Goal: Transaction & Acquisition: Obtain resource

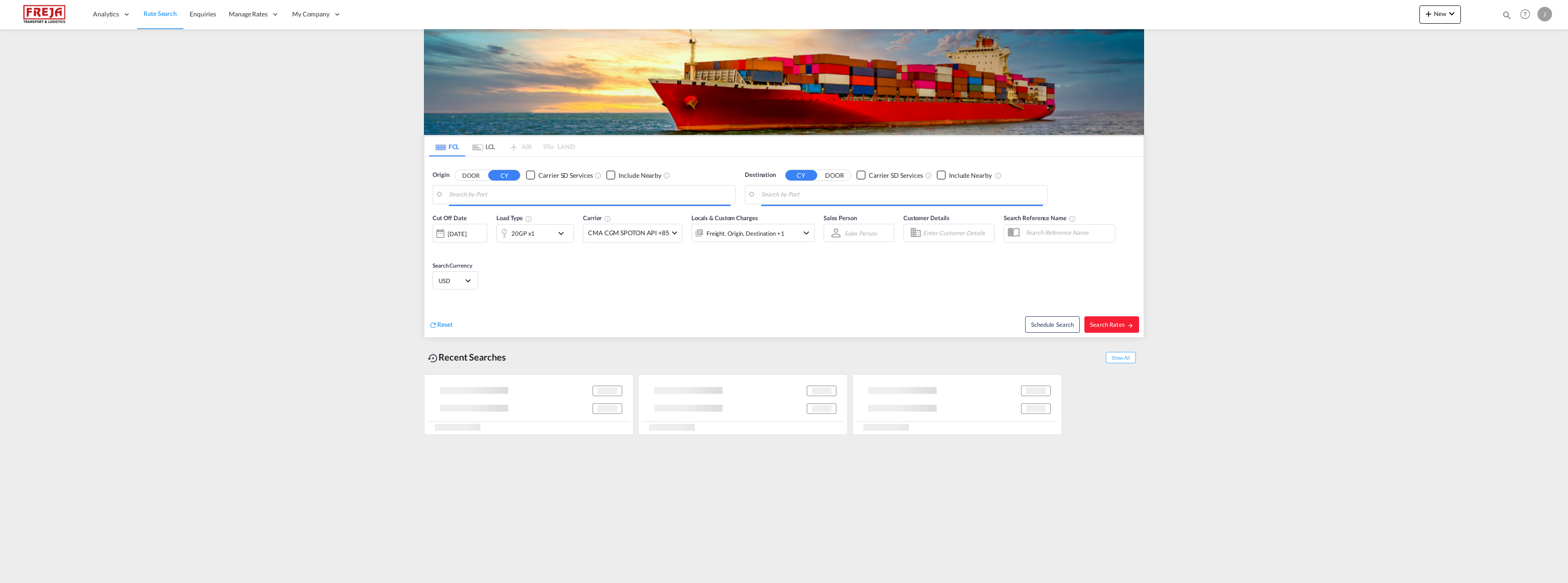
type input "Raumo (Rauma), [GEOGRAPHIC_DATA]"
type input "[GEOGRAPHIC_DATA], [GEOGRAPHIC_DATA], CAMTR"
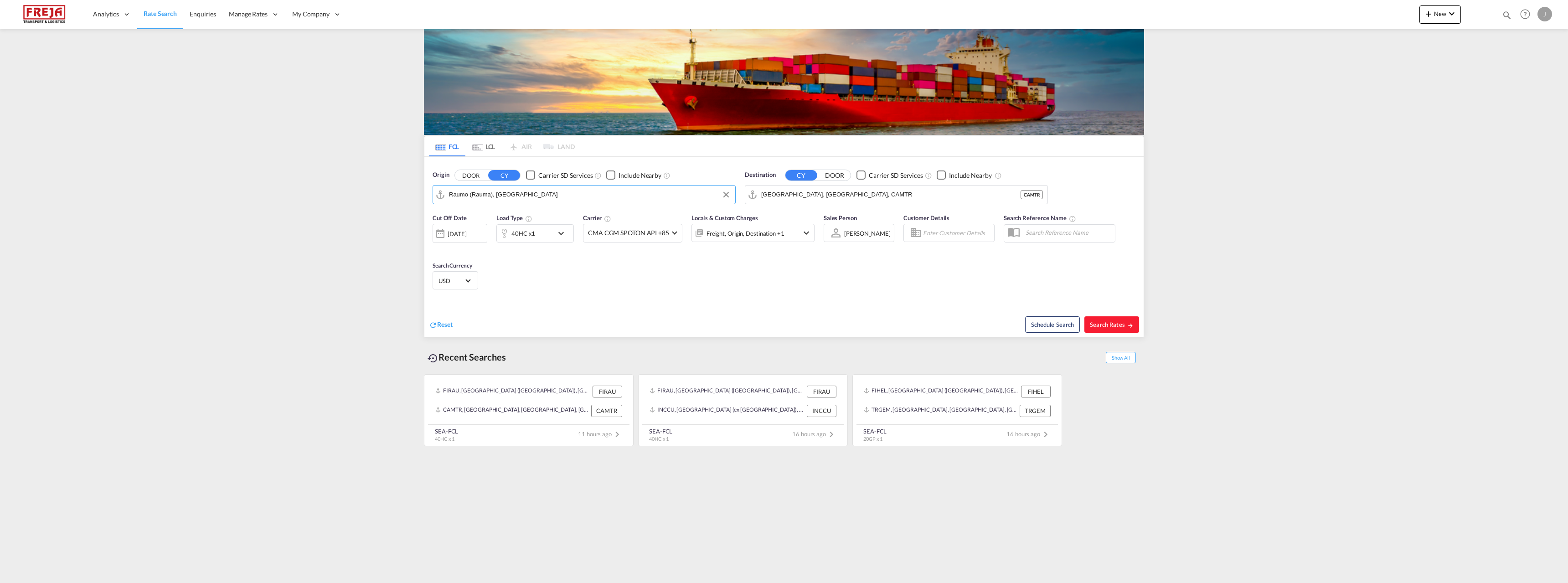
click at [582, 196] on input "Raumo (Rauma), [GEOGRAPHIC_DATA]" at bounding box center [590, 195] width 281 height 14
click at [489, 144] on md-tab-item "LCL" at bounding box center [484, 146] width 36 height 20
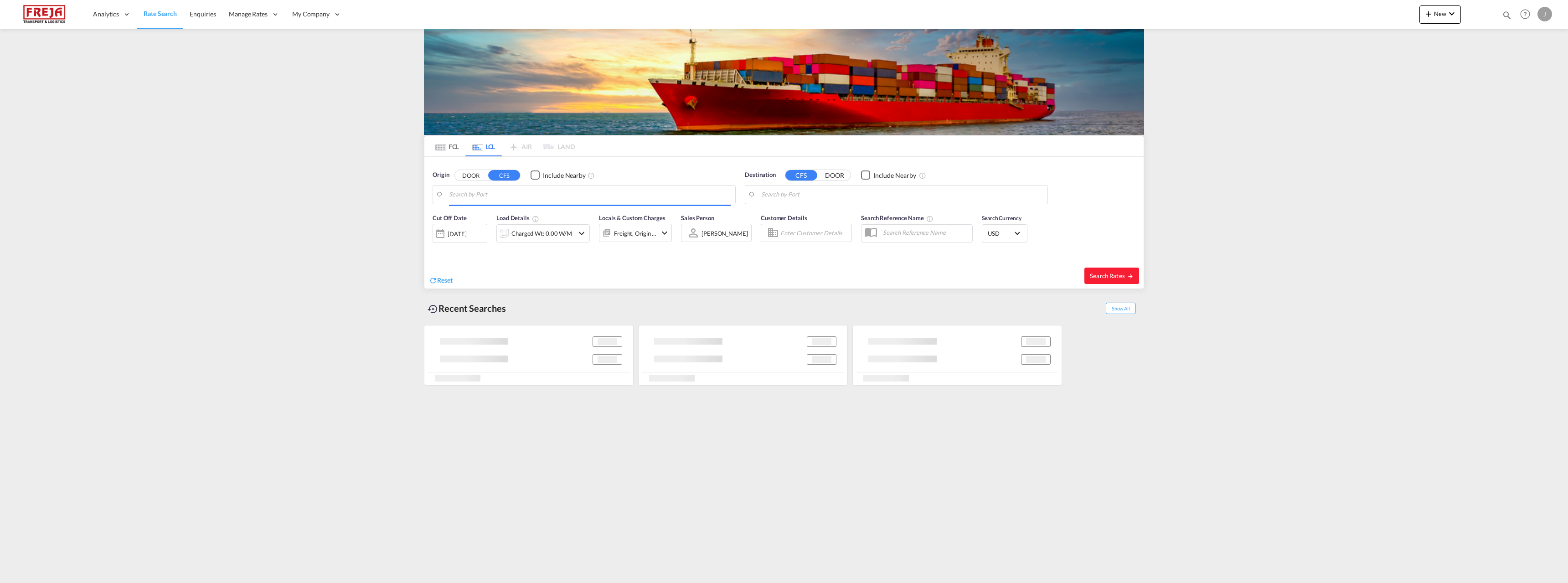
click at [500, 192] on input "Search by Port" at bounding box center [590, 195] width 281 height 14
click at [496, 211] on div "[GEOGRAPHIC_DATA] ([GEOGRAPHIC_DATA]) [GEOGRAPHIC_DATA] FIHEL" at bounding box center [519, 222] width 173 height 33
type input "[GEOGRAPHIC_DATA] ([GEOGRAPHIC_DATA]), [GEOGRAPHIC_DATA]"
click at [783, 192] on body "Analytics Reports Dashboard Rate Search Enquiries Manage Rates Contract Rates" at bounding box center [784, 291] width 1568 height 583
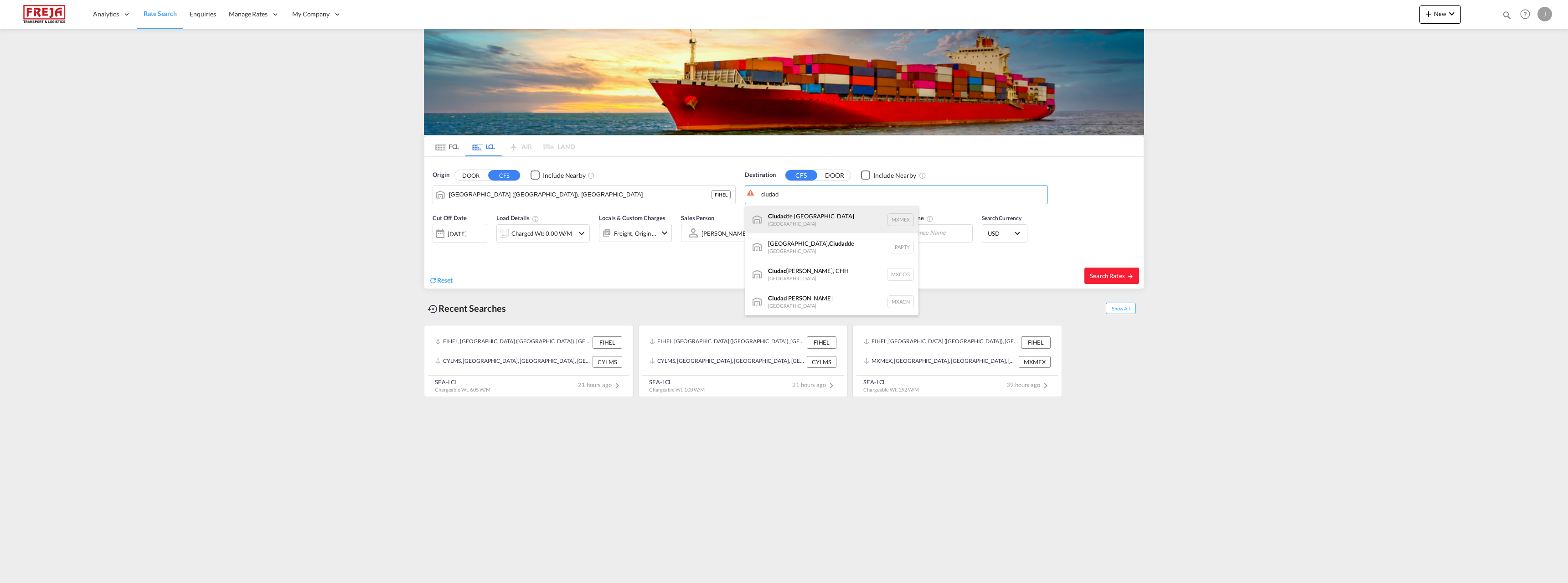
click at [796, 221] on div "[GEOGRAPHIC_DATA] [GEOGRAPHIC_DATA] MXMEX" at bounding box center [831, 219] width 173 height 27
type input "[GEOGRAPHIC_DATA], MXMEX"
click at [558, 234] on div "Charged Wt: 0.00 W/M" at bounding box center [542, 233] width 61 height 13
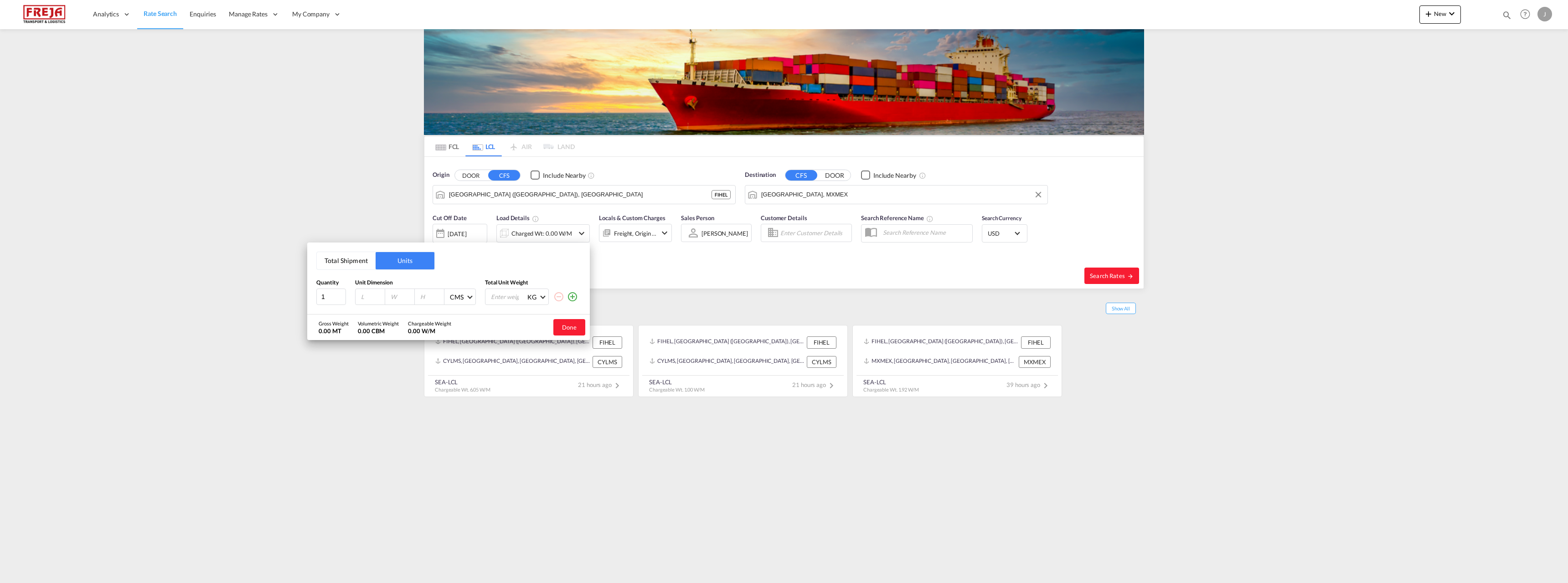
click at [353, 260] on button "Total Shipment" at bounding box center [347, 261] width 59 height 17
click at [367, 295] on input "0" at bounding box center [378, 298] width 36 height 16
type input "1"
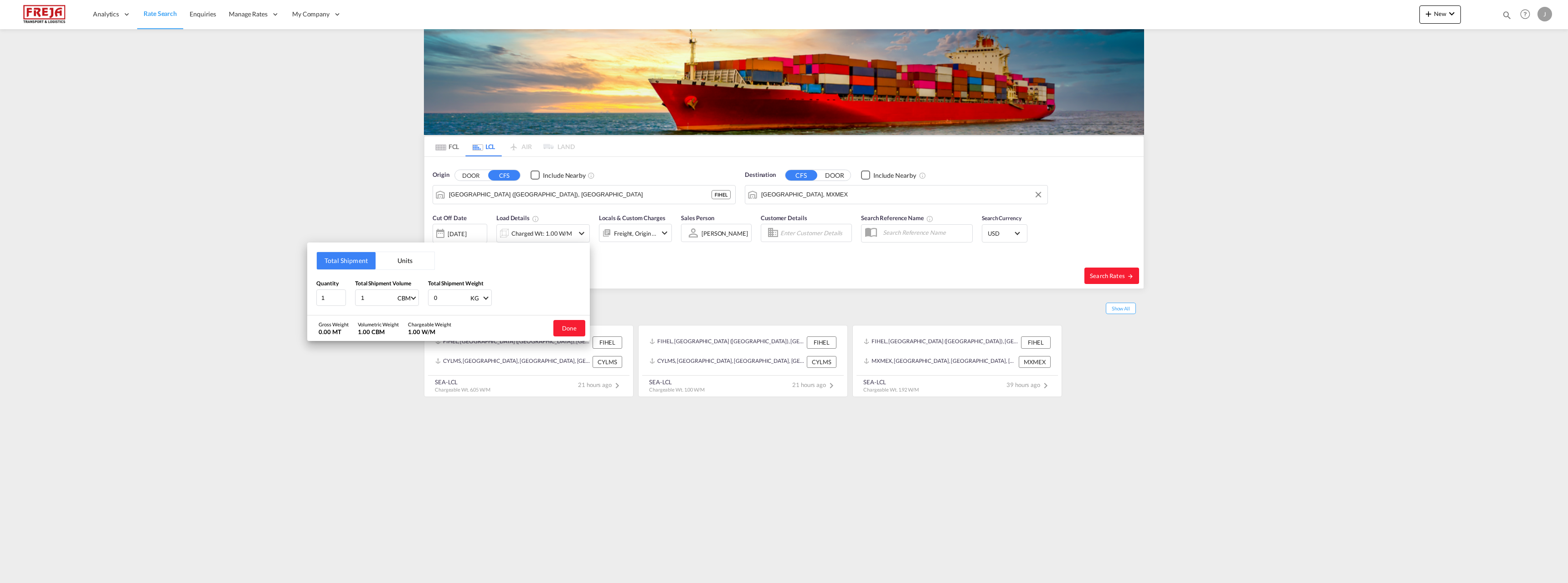
click at [441, 300] on input "0" at bounding box center [451, 298] width 36 height 16
type input "1000"
click at [566, 334] on button "Done" at bounding box center [569, 328] width 32 height 17
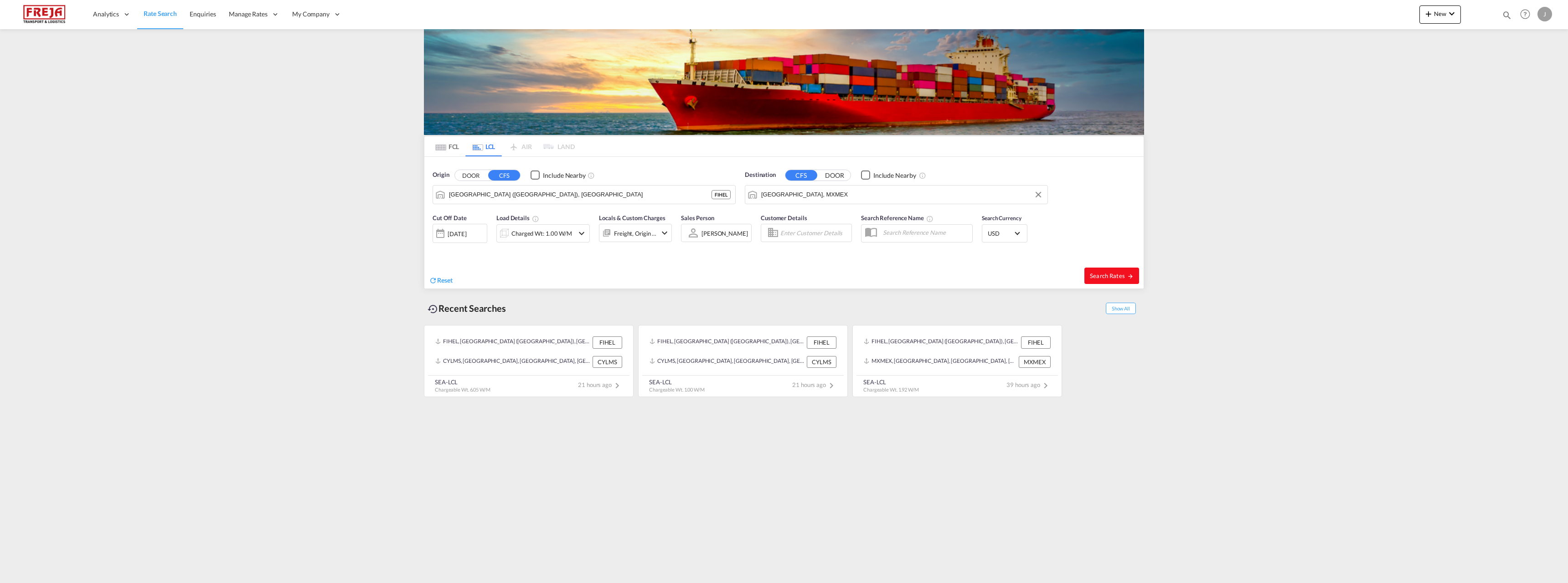
click at [1098, 279] on span "Search Rates" at bounding box center [1111, 275] width 43 height 7
type input "FIHEL to MXMEX / [DATE]"
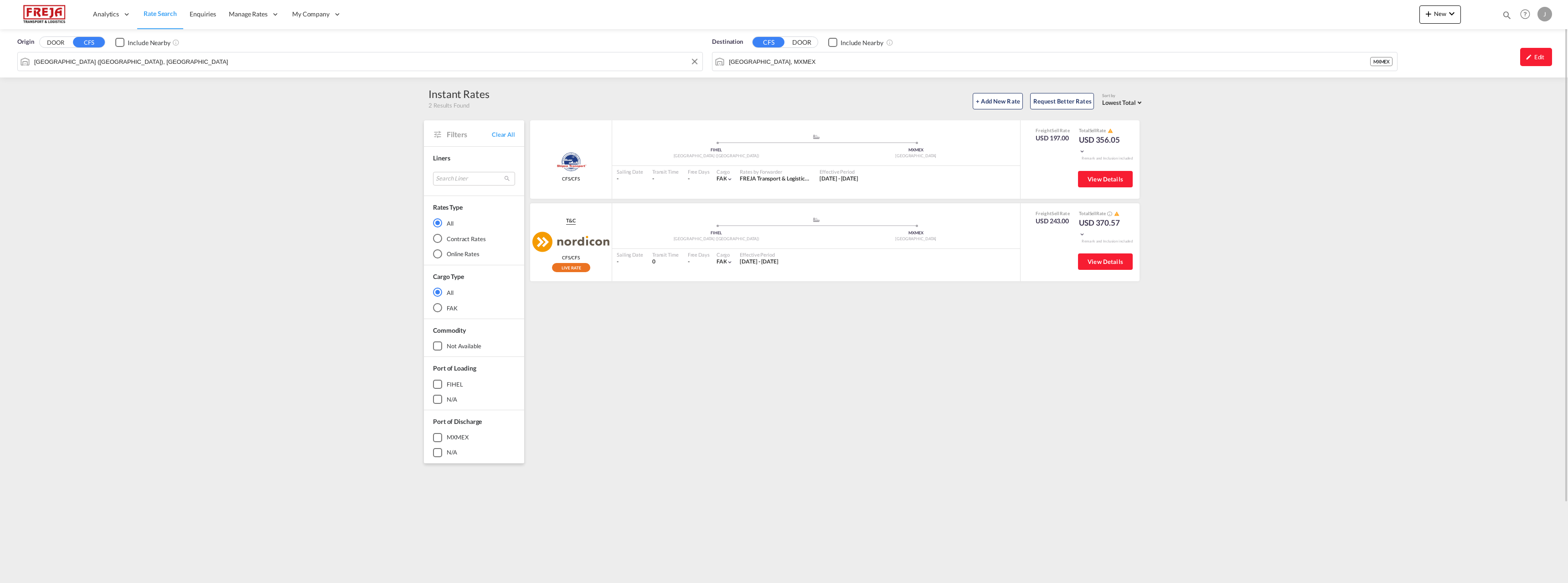
click at [229, 62] on input "[GEOGRAPHIC_DATA] ([GEOGRAPHIC_DATA]), [GEOGRAPHIC_DATA]" at bounding box center [366, 62] width 664 height 14
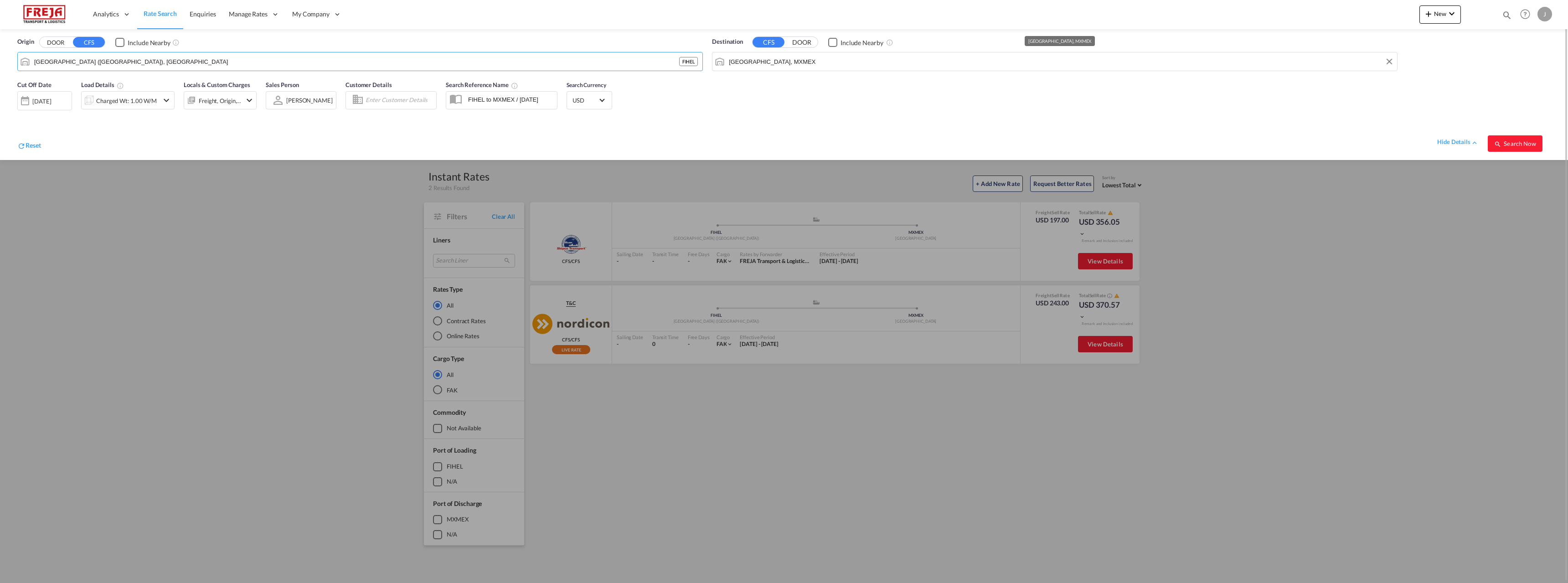
click at [763, 60] on input "[GEOGRAPHIC_DATA], MXMEX" at bounding box center [1061, 62] width 664 height 14
click at [758, 86] on div "[GEOGRAPHIC_DATA] , [GEOGRAPHIC_DATA] [GEOGRAPHIC_DATA] USHOU" at bounding box center [798, 89] width 173 height 33
type input "[GEOGRAPHIC_DATA], [GEOGRAPHIC_DATA], USHOU"
click at [1514, 140] on span "Search Now" at bounding box center [1515, 143] width 42 height 7
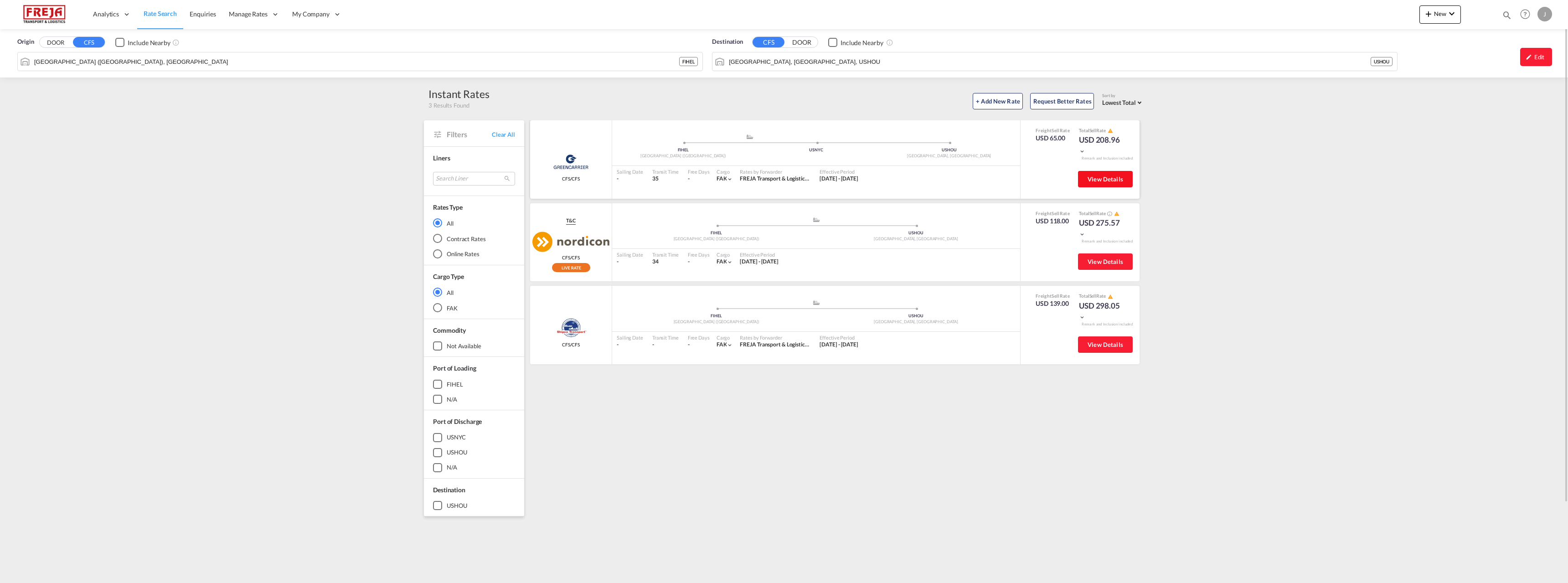
click at [1085, 175] on button "View Details" at bounding box center [1105, 179] width 55 height 17
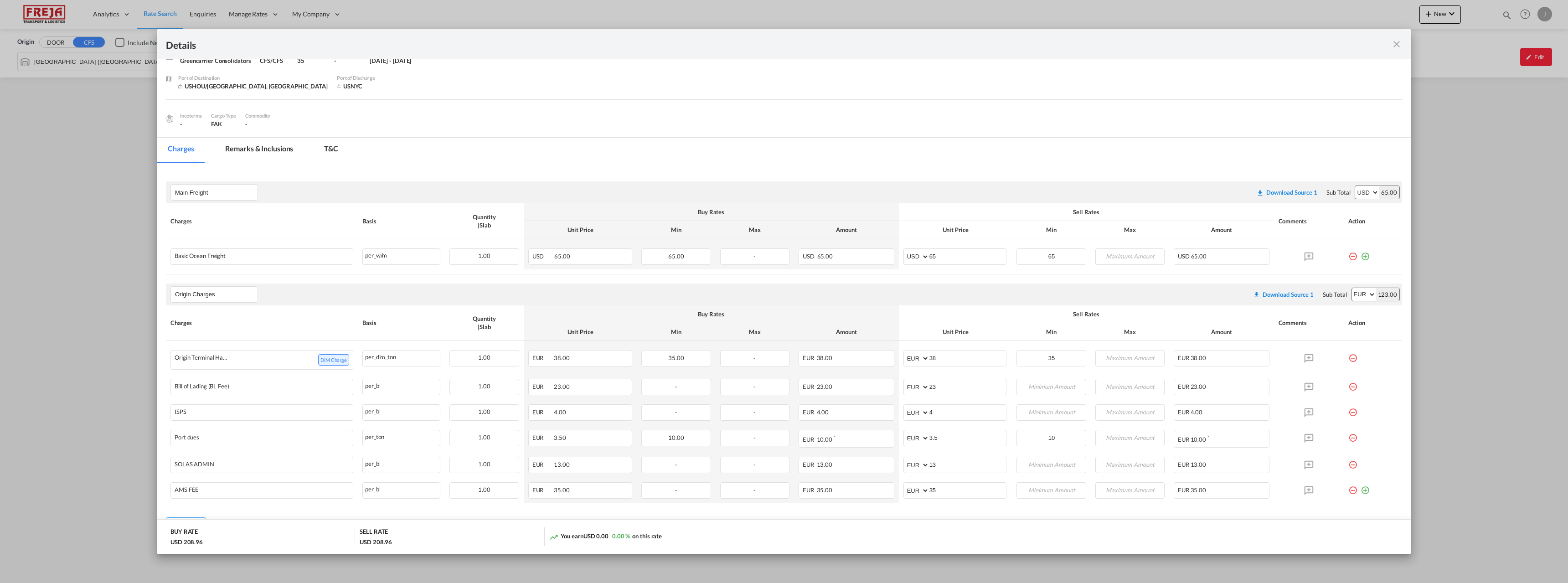
scroll to position [127, 0]
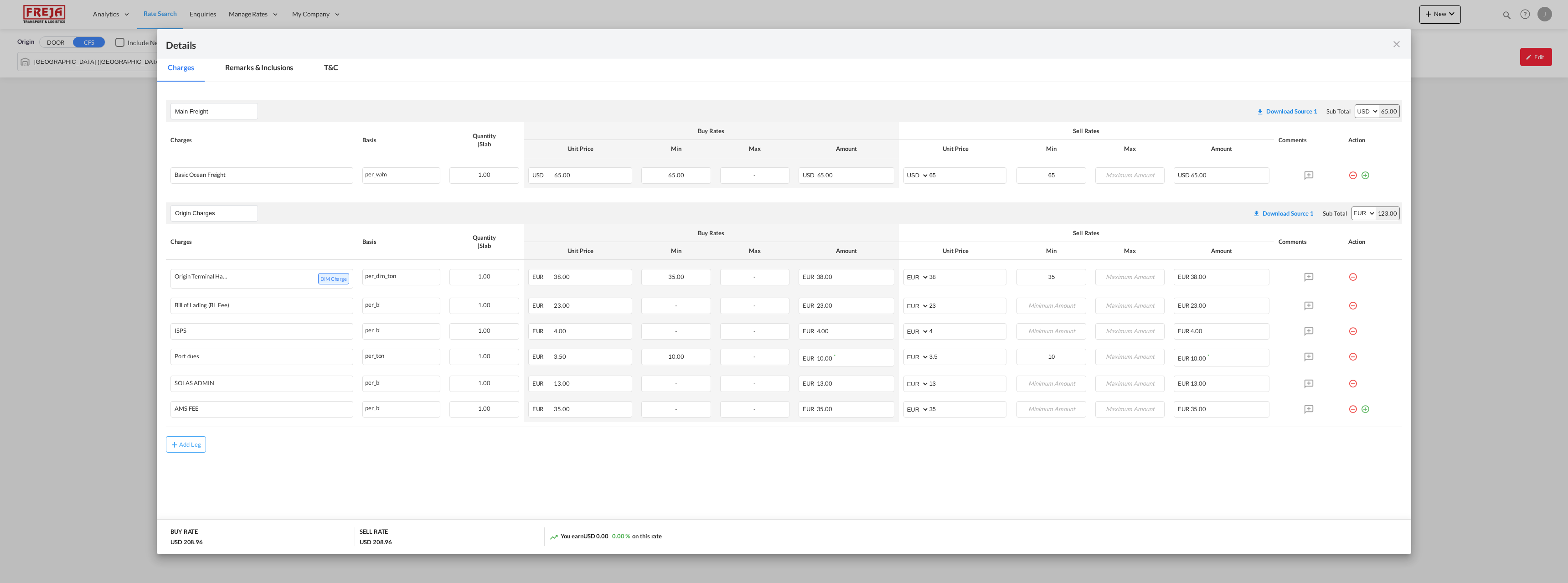
click at [1393, 47] on md-icon "icon-close fg-AAA8AD m-0 cursor" at bounding box center [1396, 44] width 11 height 11
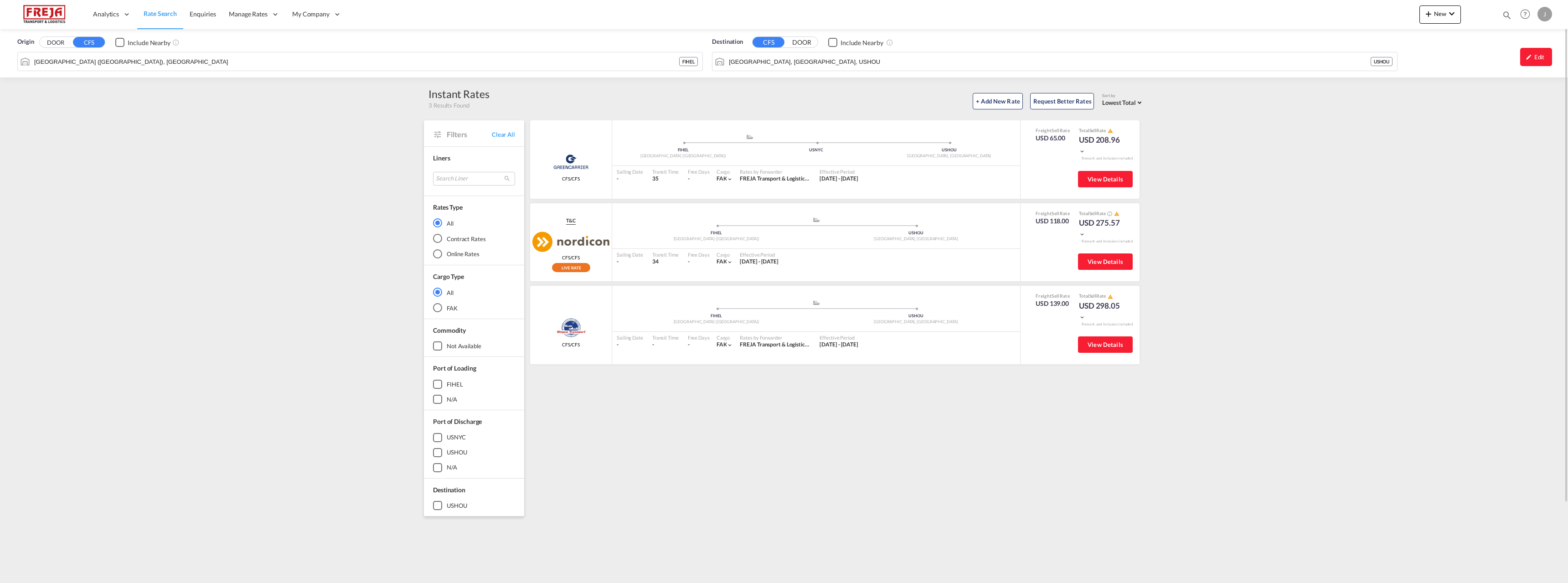
click at [219, 551] on div "Origin DOOR CFS Include Nearby [GEOGRAPHIC_DATA] ([GEOGRAPHIC_DATA]), FIHEL FIH…" at bounding box center [784, 353] width 1568 height 646
click at [162, 11] on span "Rate Search" at bounding box center [160, 13] width 33 height 8
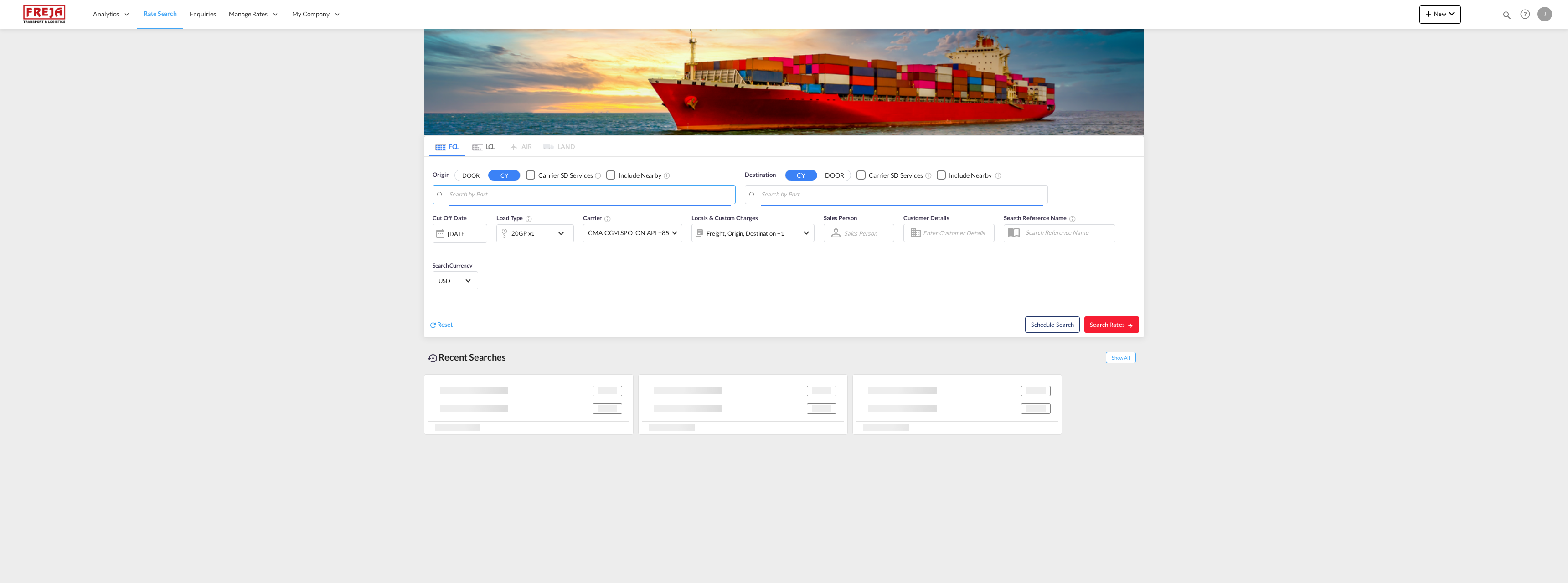
click at [480, 195] on input "Search by Port" at bounding box center [590, 195] width 281 height 14
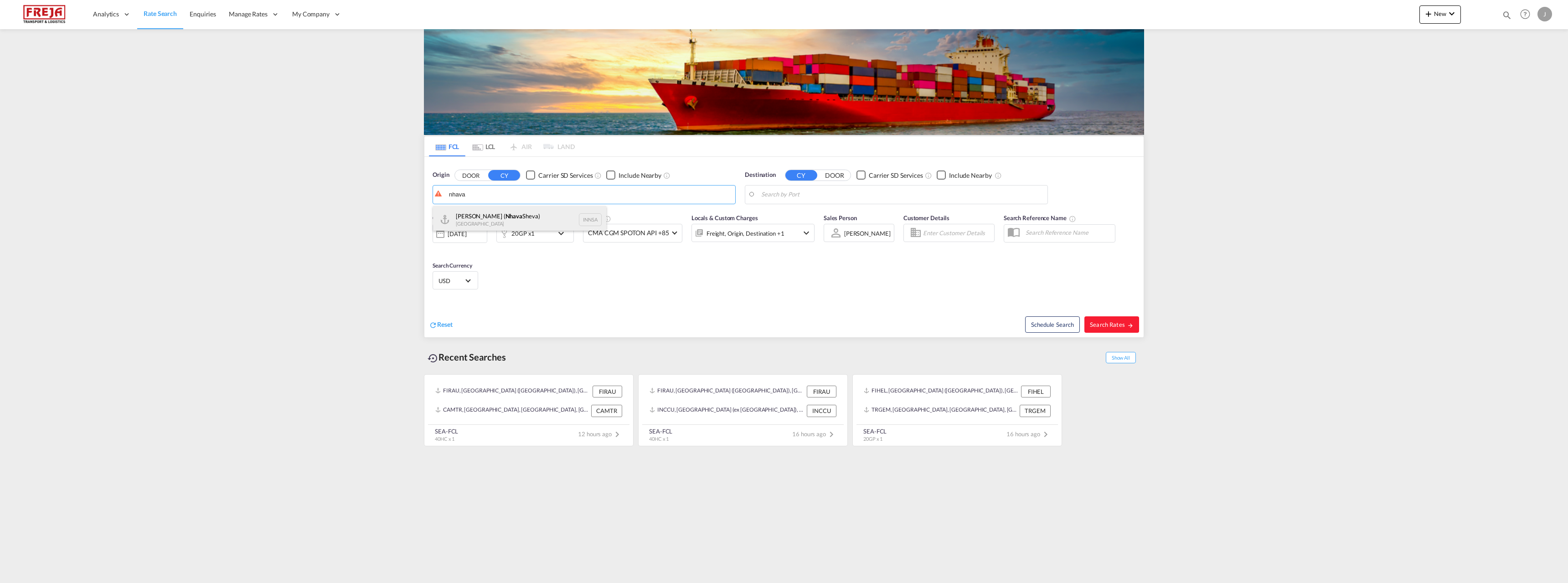
click at [487, 219] on div "[PERSON_NAME] ( [PERSON_NAME]) [GEOGRAPHIC_DATA] INNSA" at bounding box center [519, 219] width 173 height 27
type input "[PERSON_NAME] ([PERSON_NAME]), [GEOGRAPHIC_DATA]"
click at [791, 200] on body "Analytics Reports Dashboard Rate Search Enquiries Manage Rates Contract Rates" at bounding box center [784, 291] width 1568 height 583
click at [794, 215] on div "[GEOGRAPHIC_DATA] ([GEOGRAPHIC_DATA]) [GEOGRAPHIC_DATA] [GEOGRAPHIC_DATA]" at bounding box center [831, 222] width 173 height 33
type input "[GEOGRAPHIC_DATA] ([GEOGRAPHIC_DATA]), [GEOGRAPHIC_DATA]"
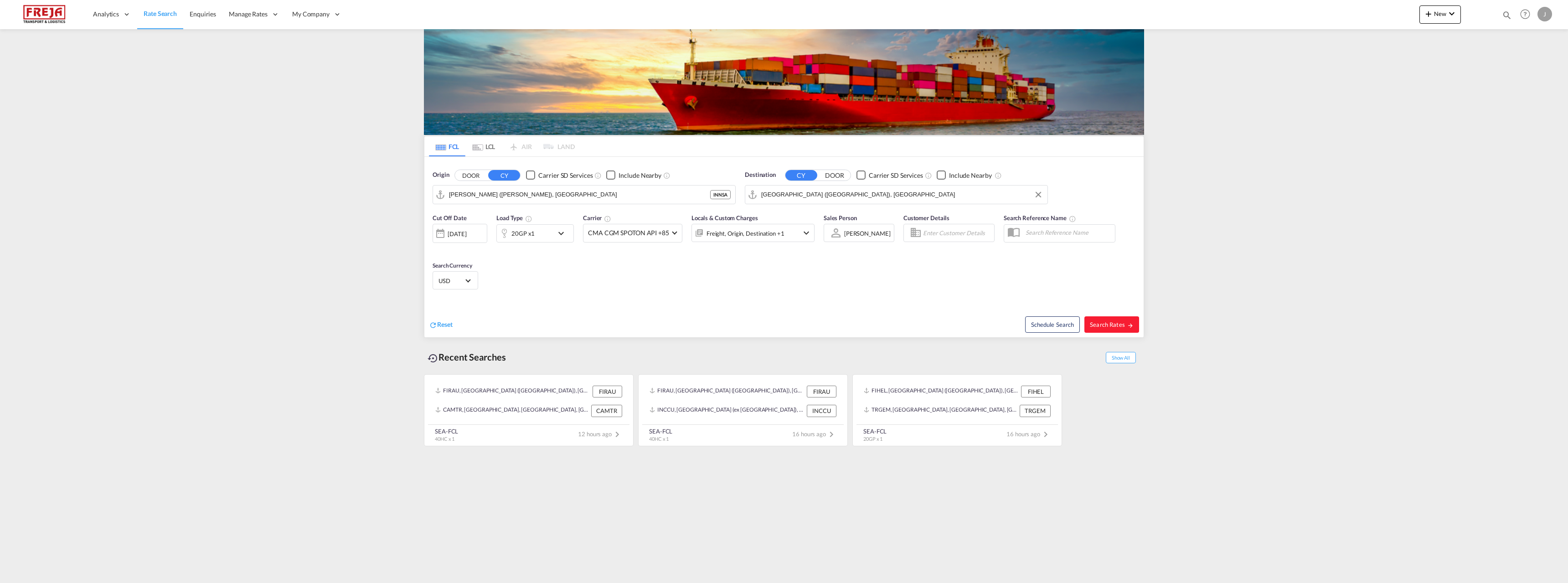
click at [549, 236] on div "20GP x1" at bounding box center [525, 233] width 56 height 18
drag, startPoint x: 539, startPoint y: 275, endPoint x: 473, endPoint y: 273, distance: 66.0
click at [473, 273] on tr "20GP 20GP 40GP 40HC 45HC 20RE 40RE 40HR 20OT 40OT 20FR 40FR 40NR 20NR 45S 20TK …" at bounding box center [535, 273] width 205 height 35
type input "16500"
click at [627, 310] on button "Done" at bounding box center [613, 306] width 32 height 17
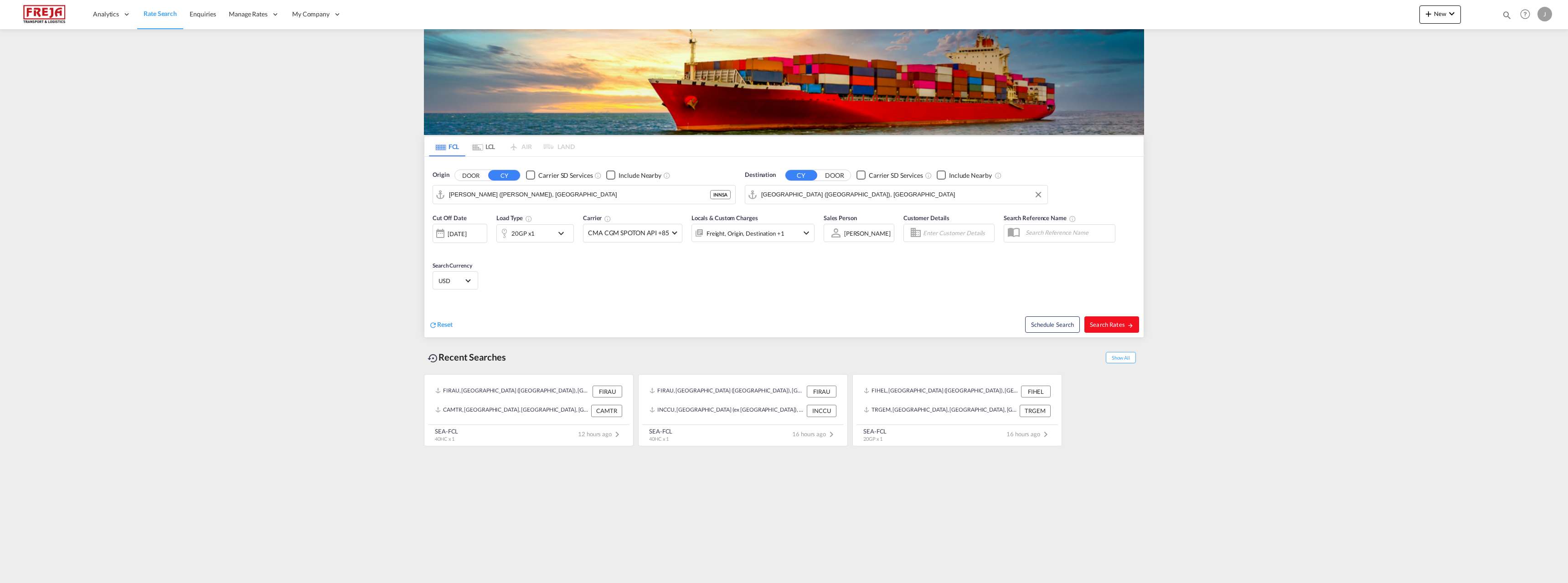
click at [1108, 328] on span "Search Rates" at bounding box center [1111, 324] width 43 height 7
type input "INNSA to FIHEL / [DATE]"
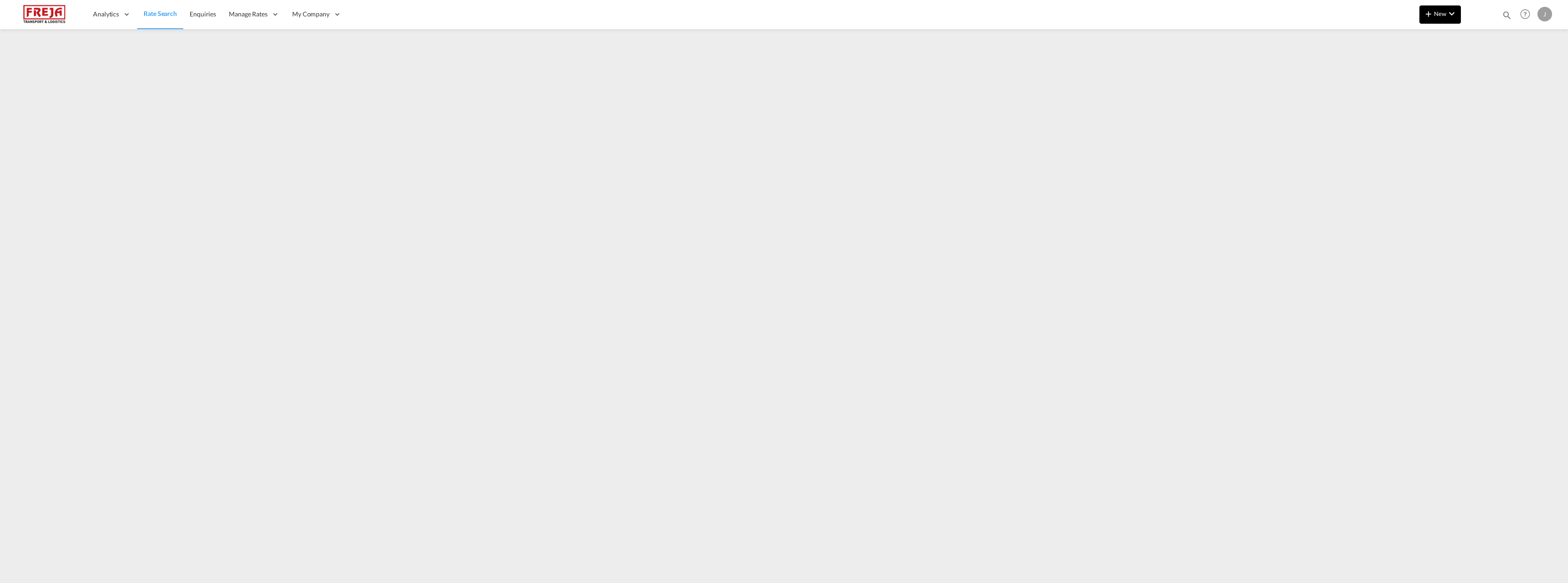
click at [1429, 14] on md-icon "icon-plus 400-fg" at bounding box center [1428, 13] width 11 height 11
click at [1478, 75] on span "Ratesheet" at bounding box center [1478, 68] width 10 height 18
